Goal: Task Accomplishment & Management: Complete application form

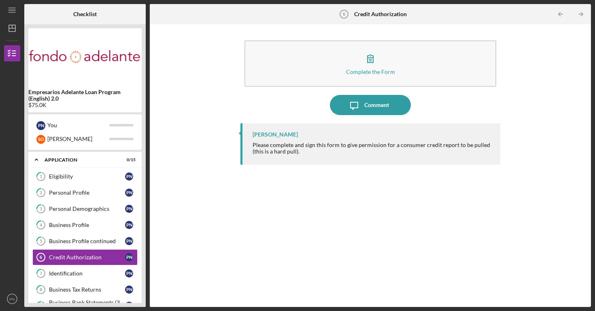
scroll to position [59, 0]
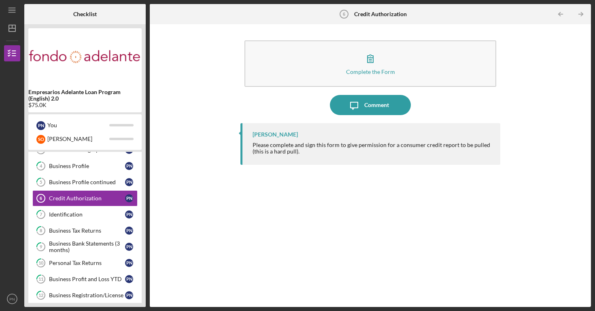
click at [199, 143] on div "Complete the Form Form Icon/Message Comment [PERSON_NAME] Please complete and s…" at bounding box center [370, 165] width 433 height 275
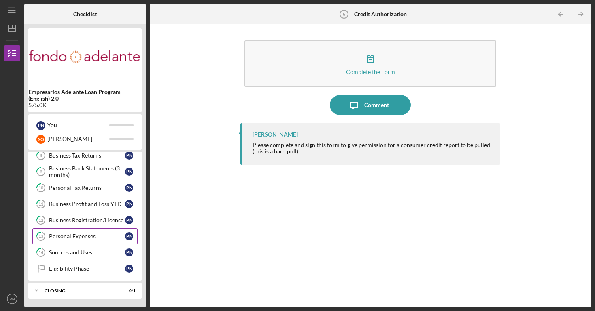
scroll to position [121, 0]
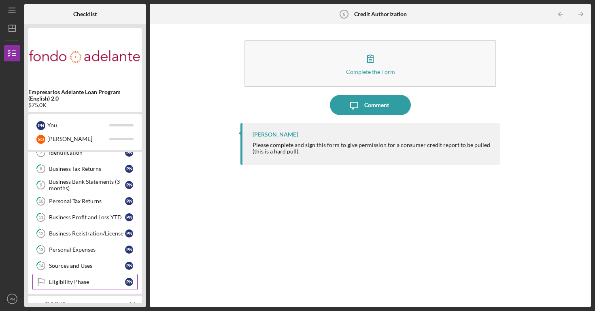
click at [64, 277] on link "Eligibility Phase Eligibility Phase P N" at bounding box center [84, 282] width 105 height 16
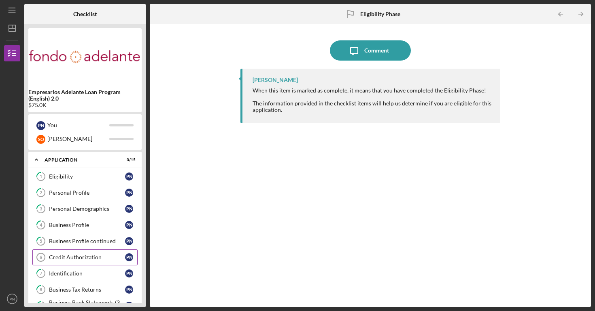
click at [80, 258] on div "Credit Authorization" at bounding box center [87, 257] width 76 height 6
